Goal: Find specific page/section: Find specific page/section

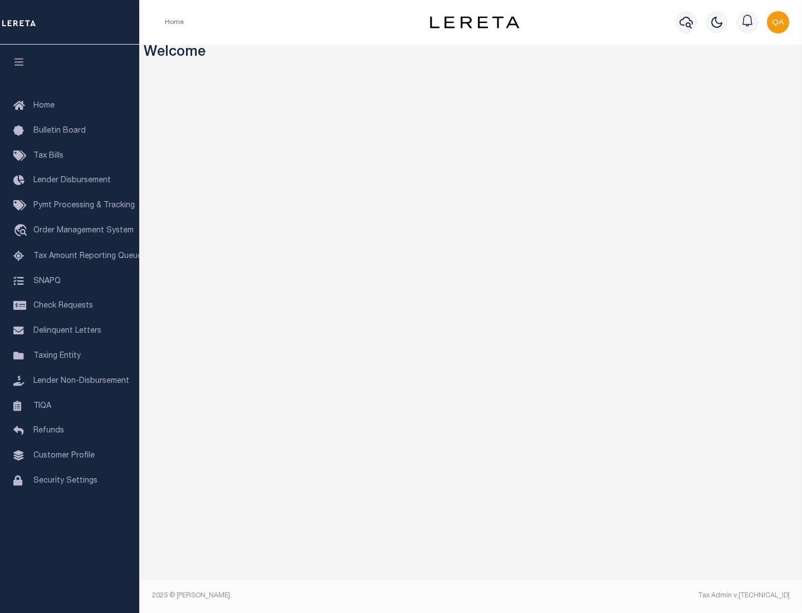
click at [70, 405] on link "TIQA" at bounding box center [69, 406] width 139 height 25
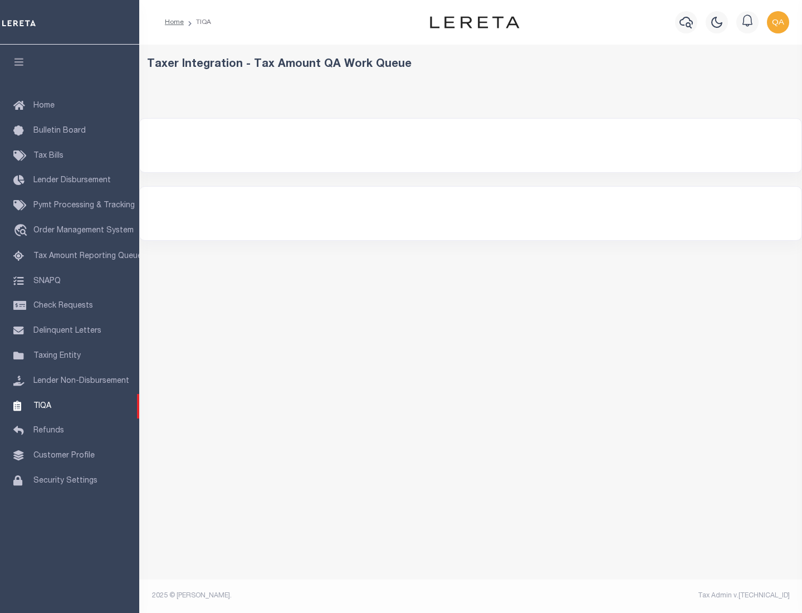
select select "200"
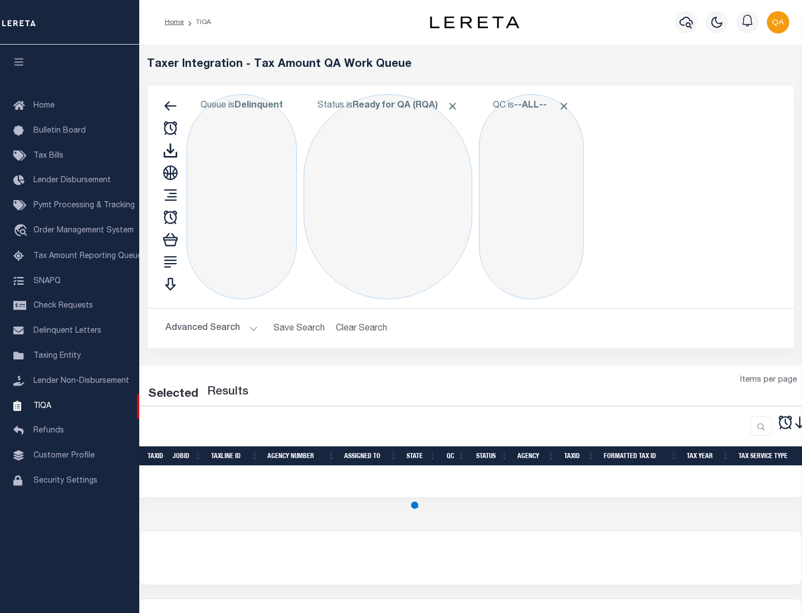
select select "200"
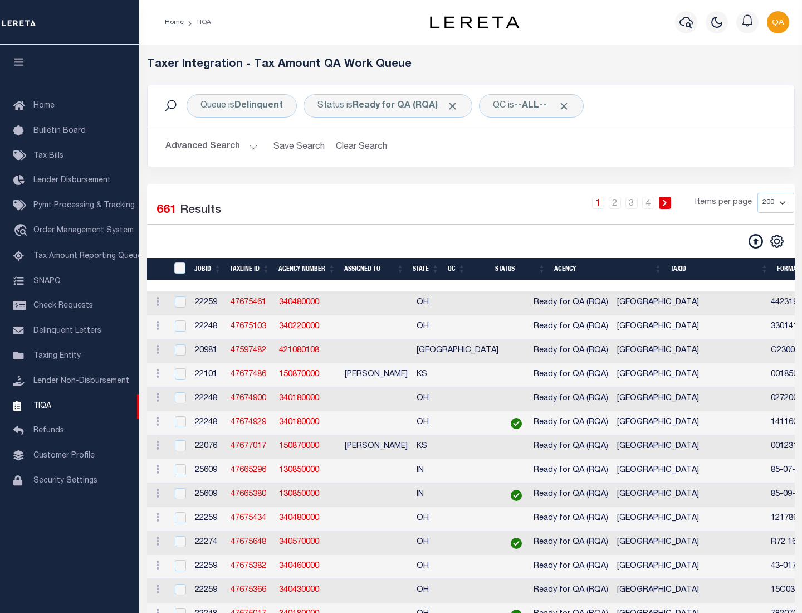
click at [456, 106] on span "Click to Remove" at bounding box center [453, 106] width 12 height 12
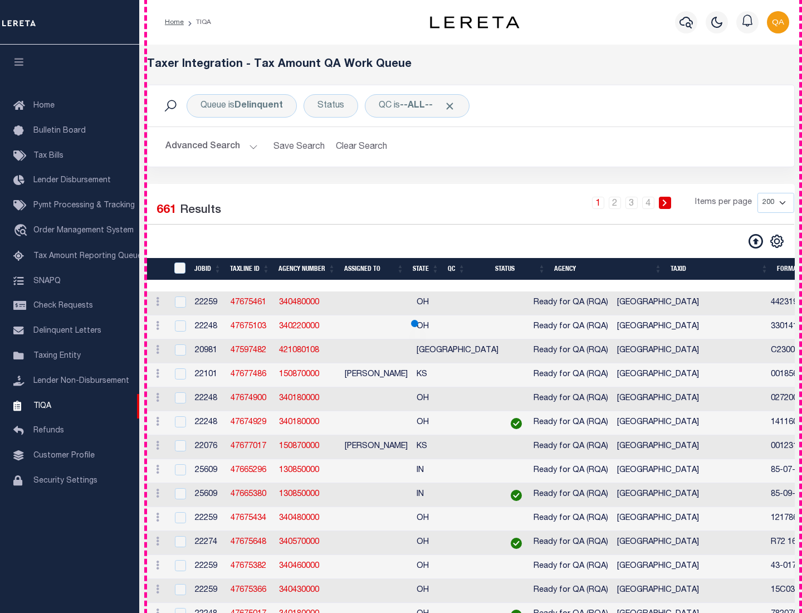
scroll to position [2380, 0]
